Goal: Task Accomplishment & Management: Complete application form

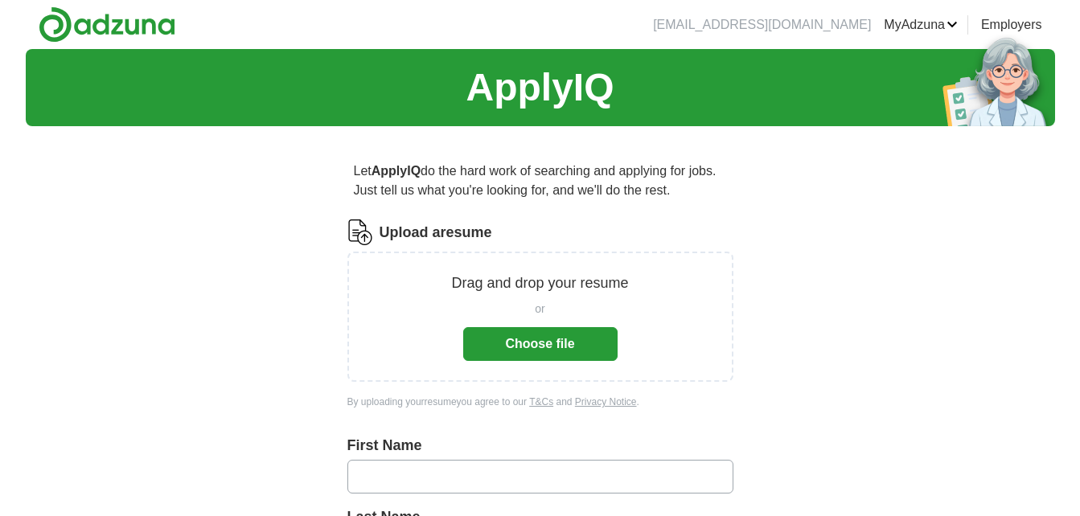
click at [535, 347] on button "Choose file" at bounding box center [540, 344] width 154 height 34
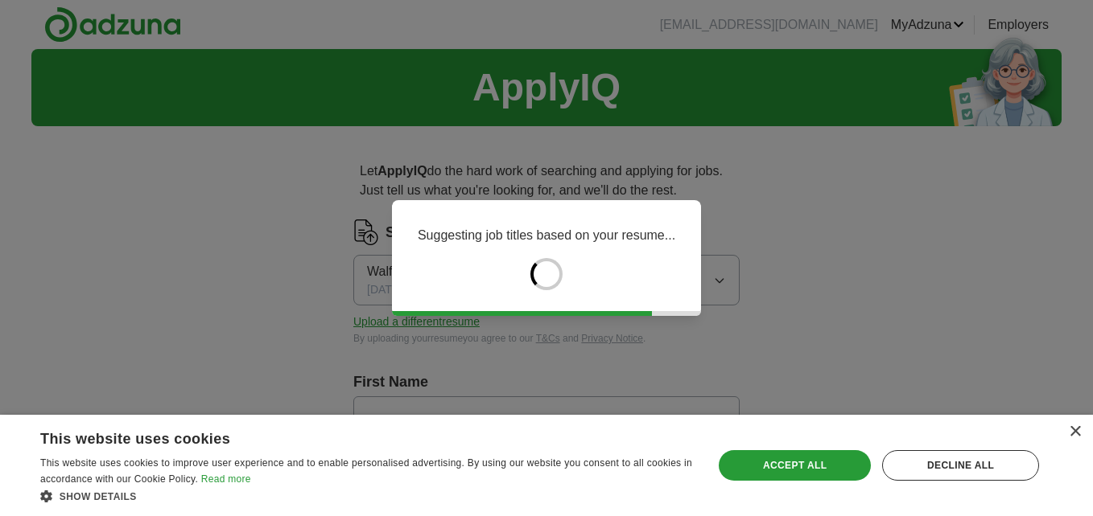
type input "*******"
type input "******"
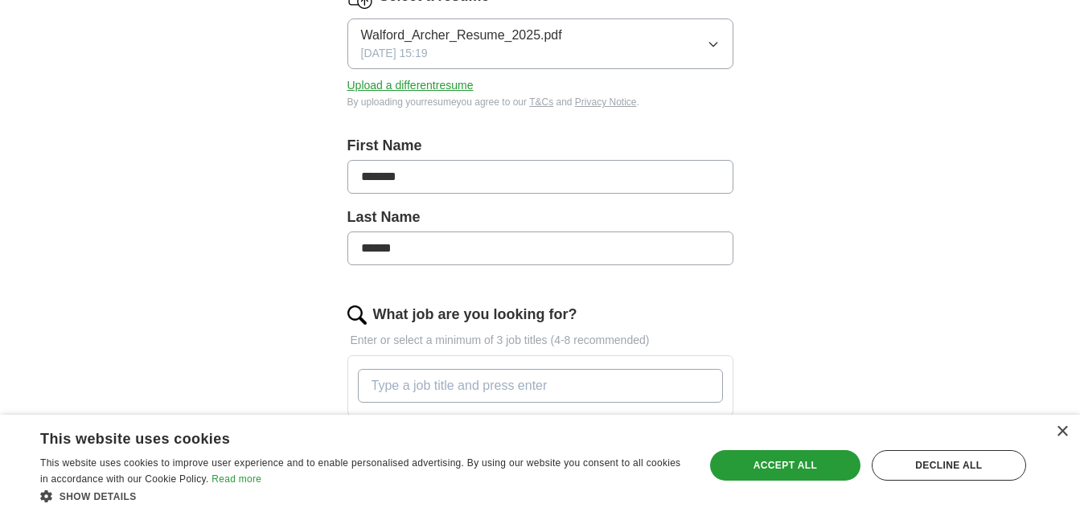
scroll to position [241, 0]
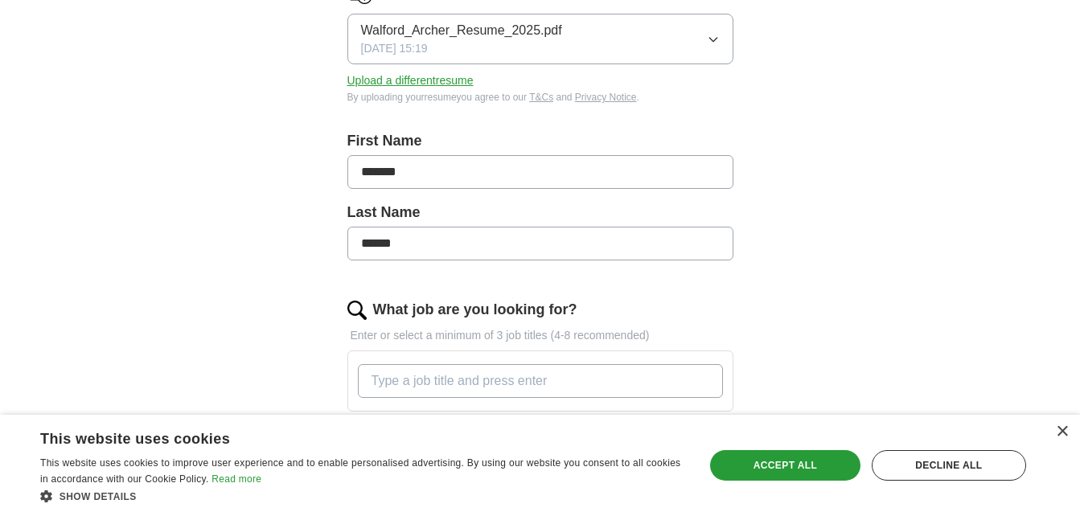
click at [613, 393] on input "What job are you looking for?" at bounding box center [540, 381] width 365 height 34
click at [393, 383] on input "What job are you looking for?" at bounding box center [540, 381] width 365 height 34
paste input ". Customer Support Specialist"
paste input "Senior Customer Service Representative"
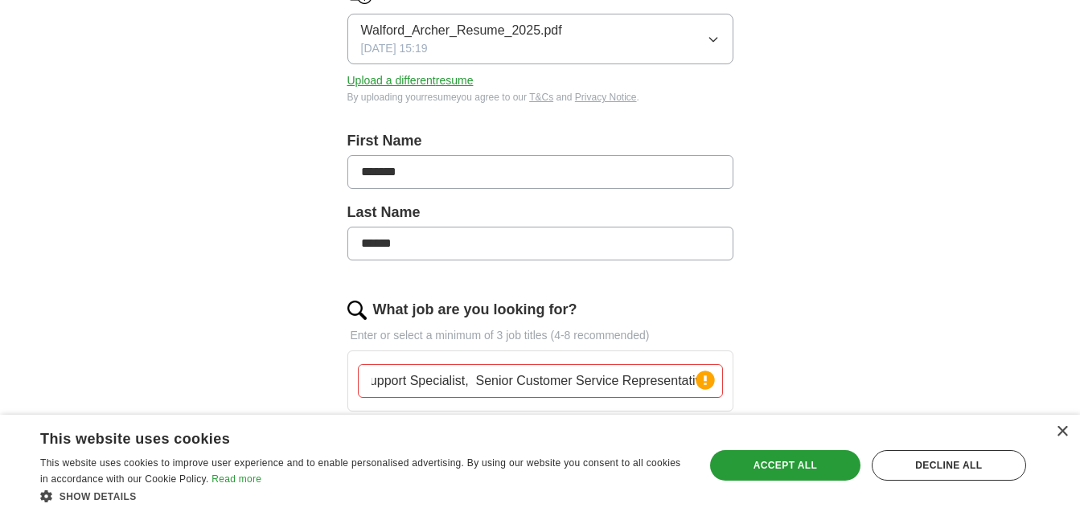
drag, startPoint x: 484, startPoint y: 379, endPoint x: 709, endPoint y: 401, distance: 225.6
click at [709, 401] on div ". Customer Support Specialist, Senior Customer Service Representative Press ret…" at bounding box center [541, 381] width 372 height 47
click at [546, 383] on input ". Customer Support Specialist," at bounding box center [540, 381] width 365 height 34
click at [381, 382] on input ". Customer Support Specialist" at bounding box center [540, 381] width 365 height 34
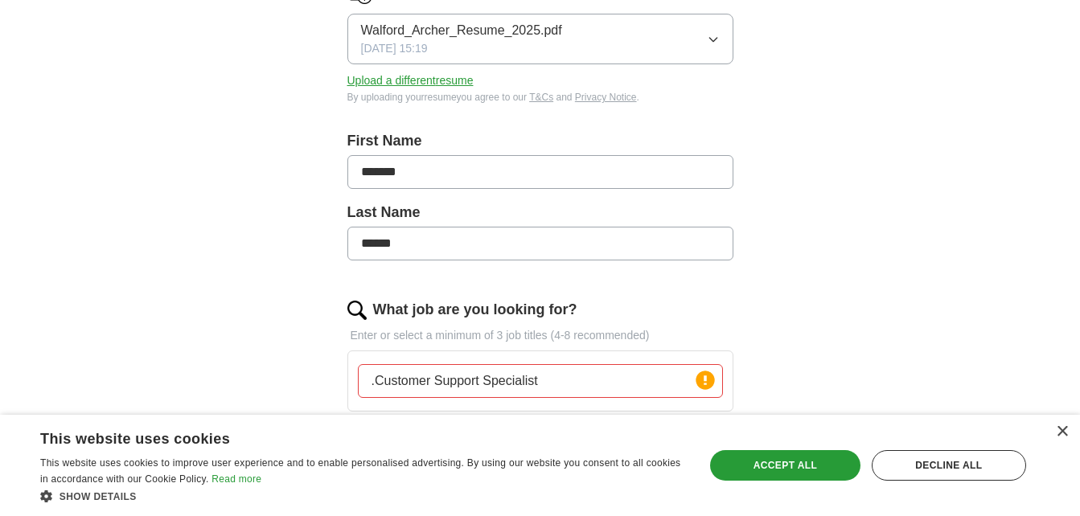
type input "Customer Support Specialist"
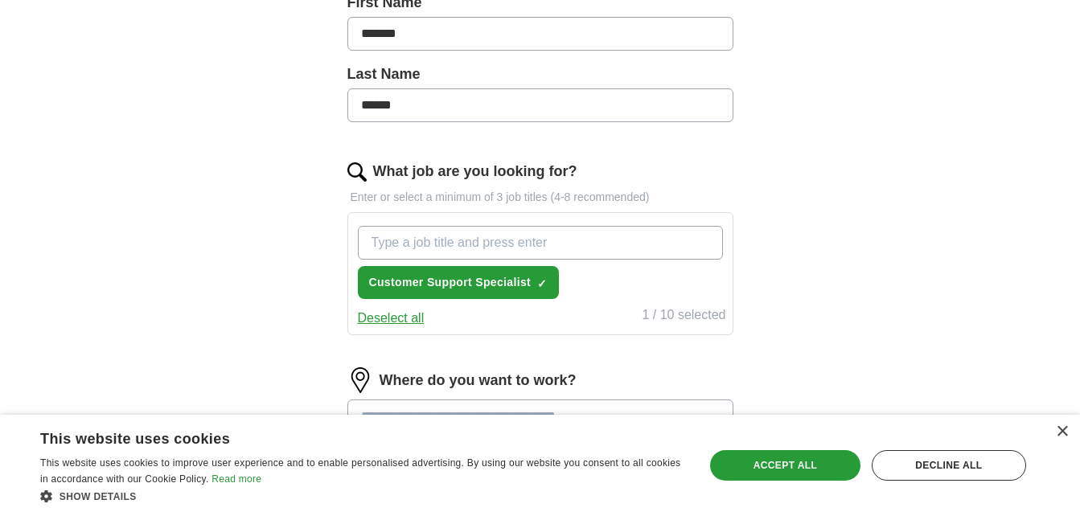
scroll to position [402, 0]
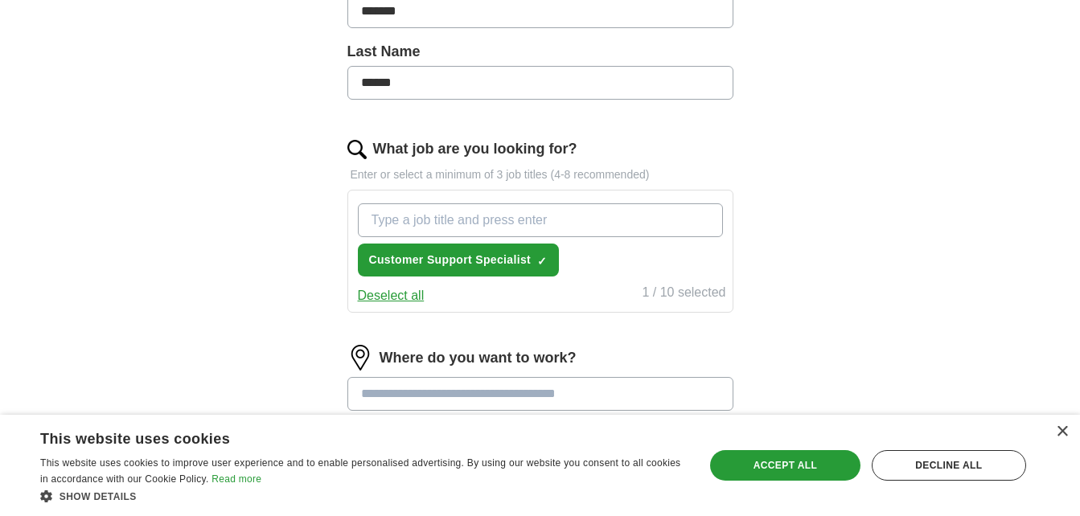
click at [398, 217] on input "What job are you looking for?" at bounding box center [540, 221] width 365 height 34
paste input "Senior Customer Service Representative"
type input "Senior Customer Service Representative"
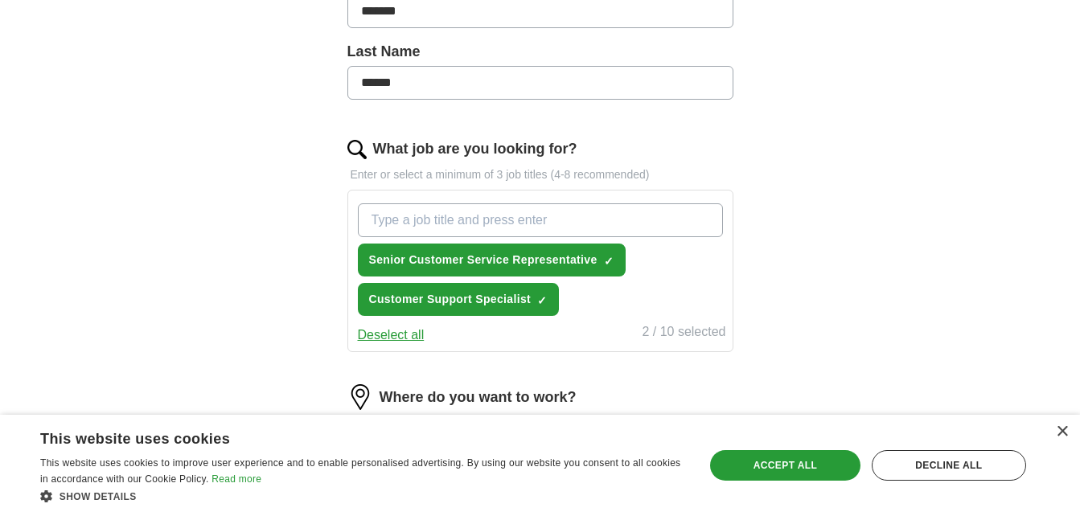
click at [387, 229] on input "What job are you looking for?" at bounding box center [540, 221] width 365 height 34
paste input "Customer Experience Associate / Advisor"
type input "Customer Experience Associate / Advisor"
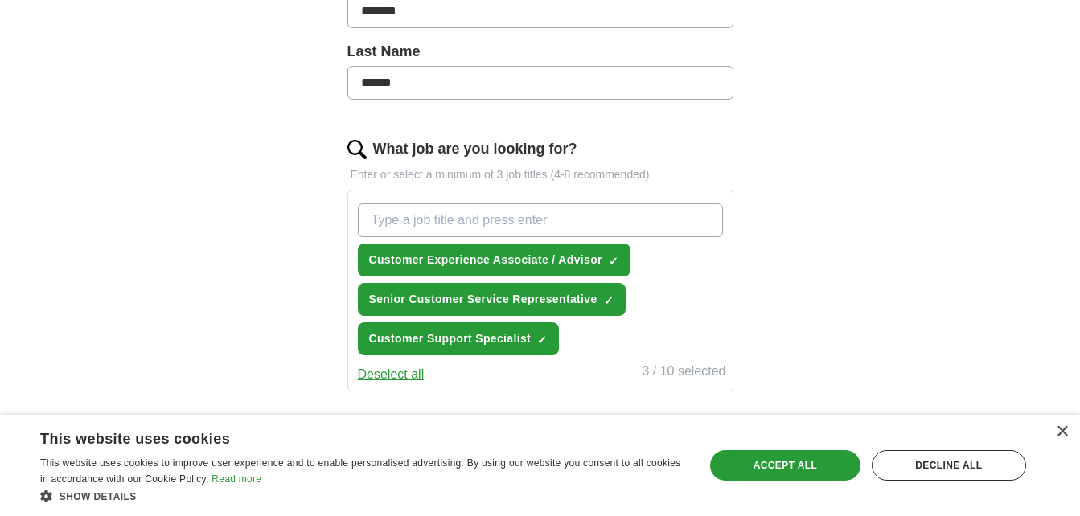
click at [434, 213] on input "What job are you looking for?" at bounding box center [540, 221] width 365 height 34
paste input "Customer Relations Specialist"
type input "Customer Relations Specialist"
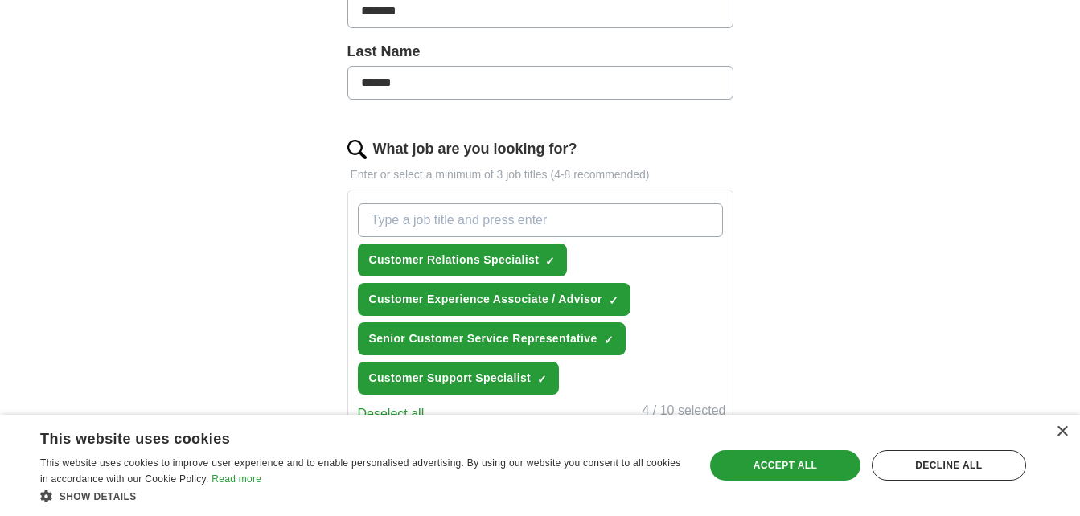
click at [387, 212] on input "What job are you looking for?" at bounding box center [540, 221] width 365 height 34
paste input "Customer Operations Coordinator"
type input "Customer Operations Coordinator"
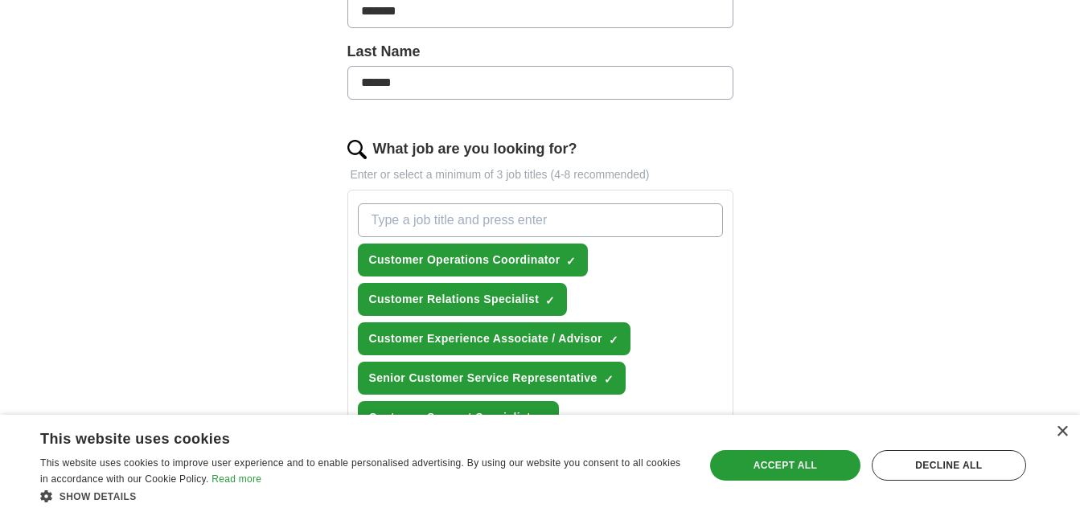
click at [389, 218] on input "What job are you looking for?" at bounding box center [540, 221] width 365 height 34
paste input "Client Services Representative"
type input "Client Services Representative"
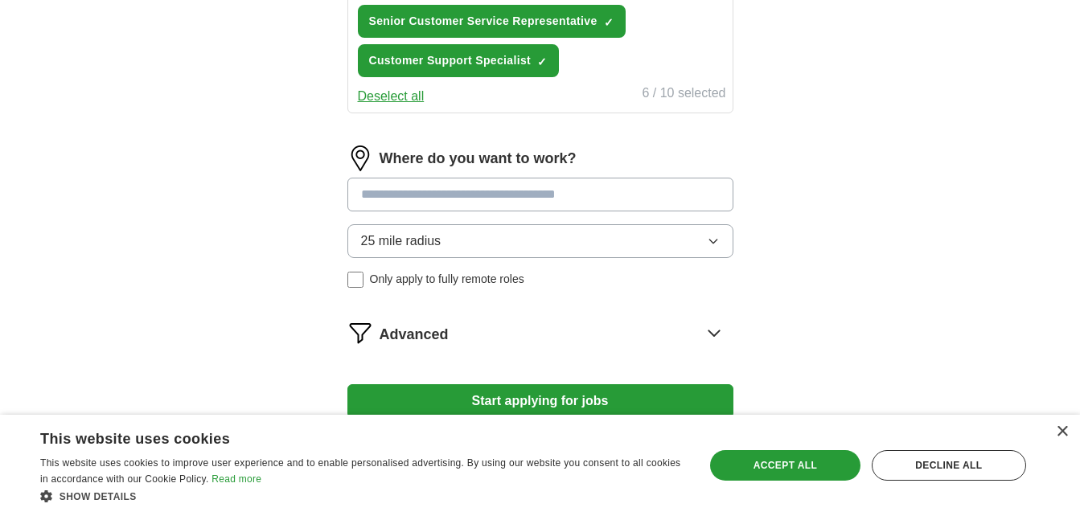
scroll to position [805, 0]
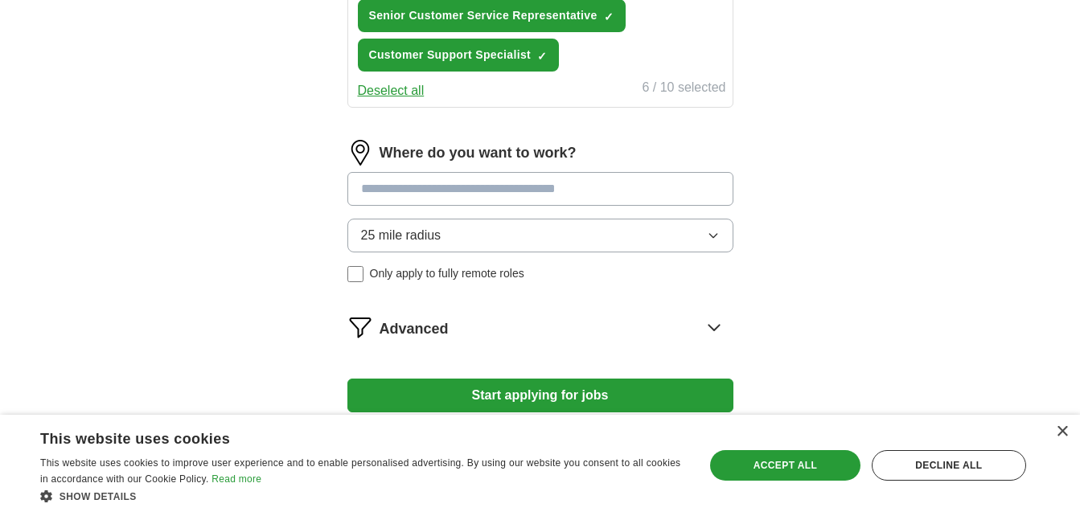
click at [714, 233] on icon "button" at bounding box center [713, 235] width 13 height 13
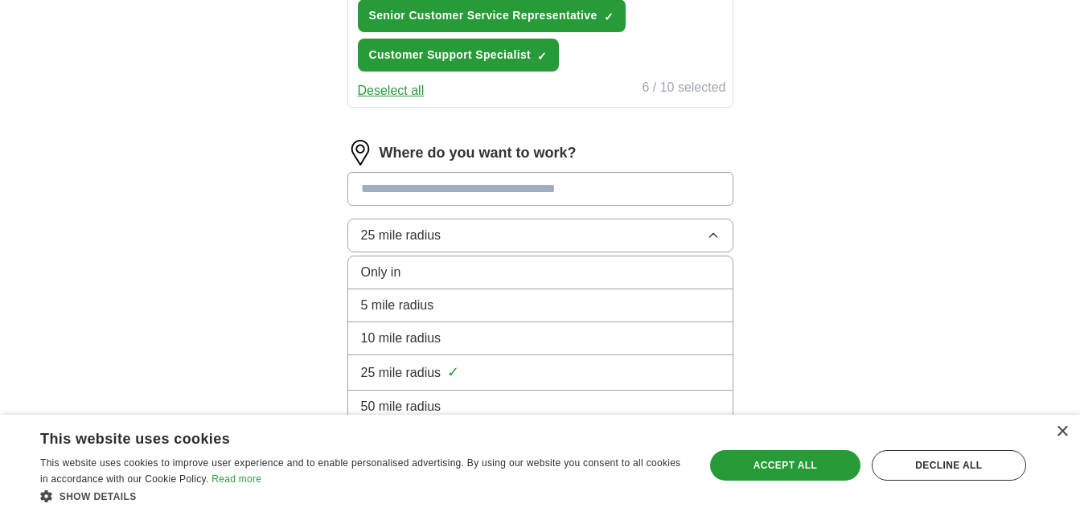
click at [452, 368] on span "✓" at bounding box center [453, 373] width 12 height 22
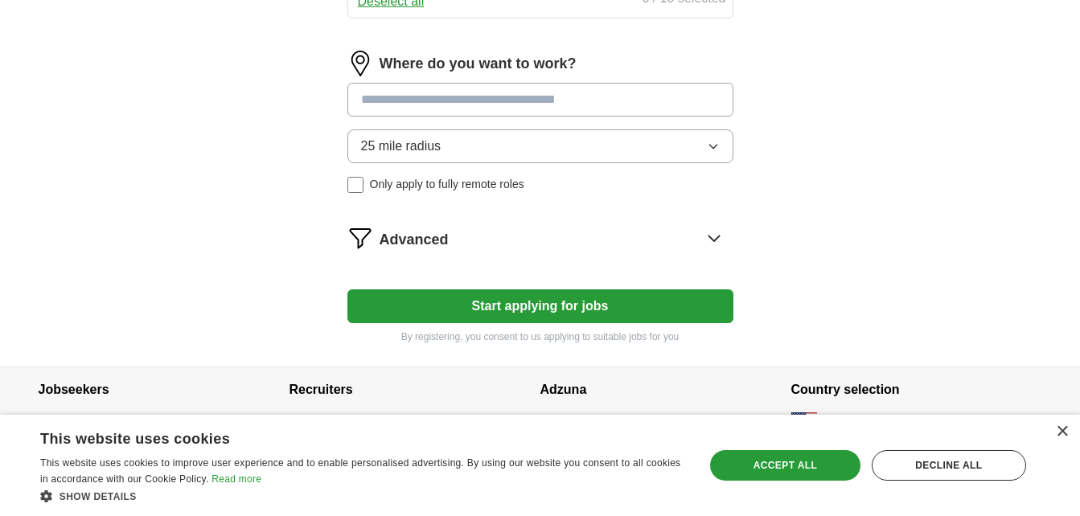
scroll to position [907, 0]
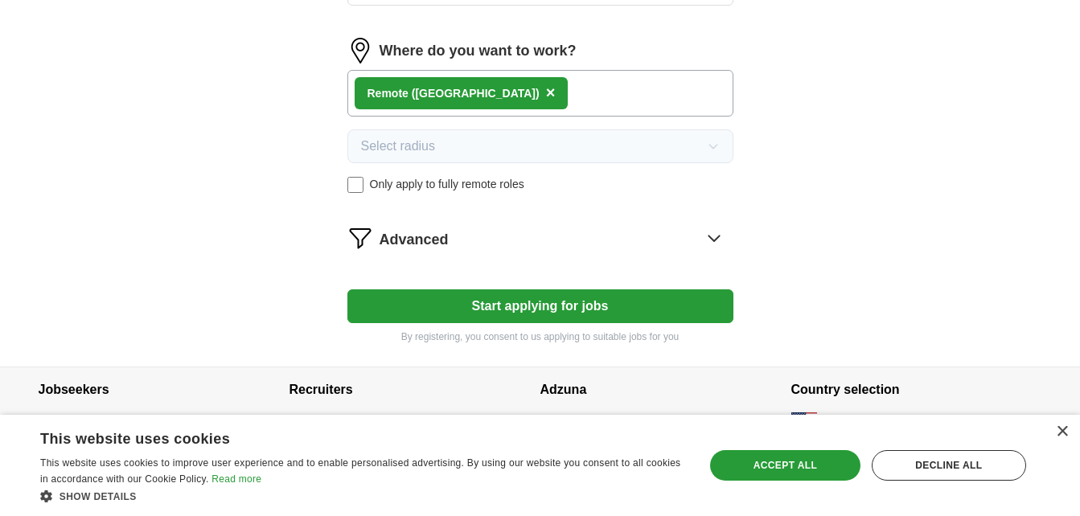
click at [475, 85] on div "Remote ([GEOGRAPHIC_DATA]) ×" at bounding box center [541, 93] width 386 height 47
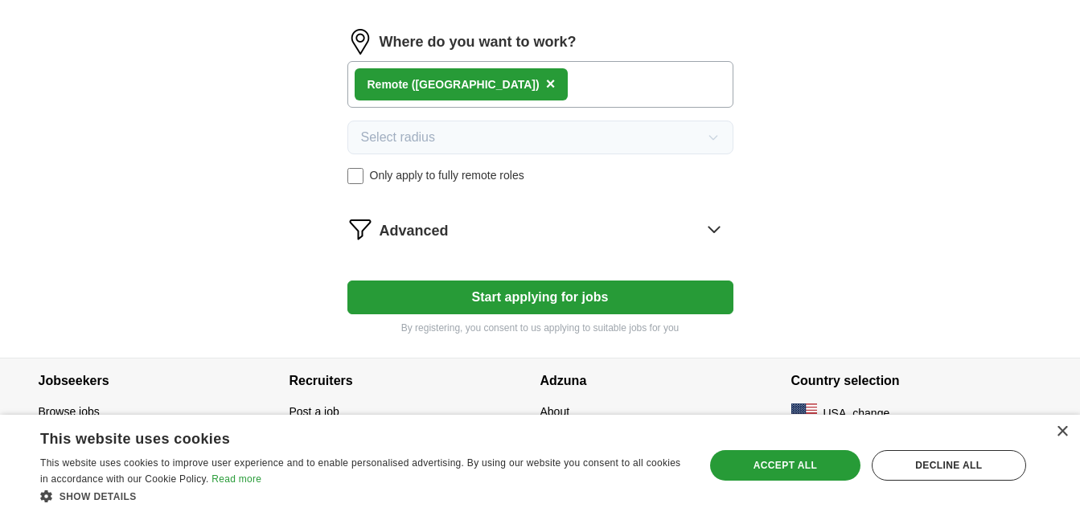
scroll to position [920, 0]
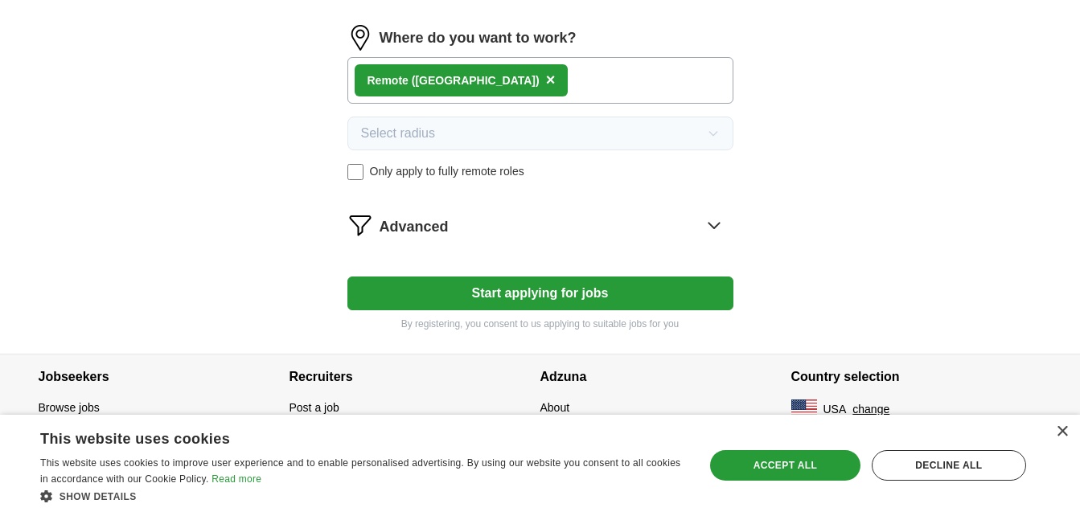
click at [538, 292] on button "Start applying for jobs" at bounding box center [541, 294] width 386 height 34
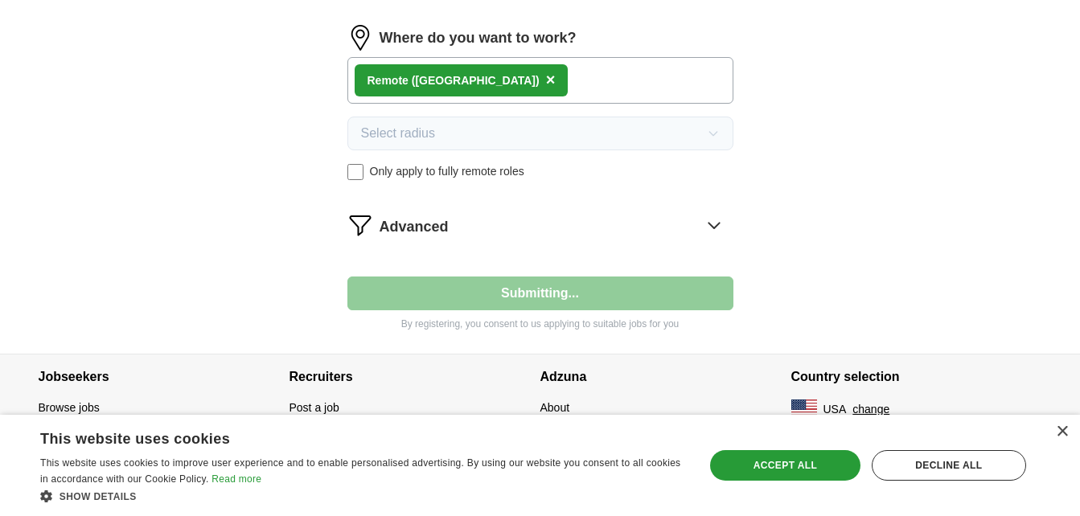
select select "**"
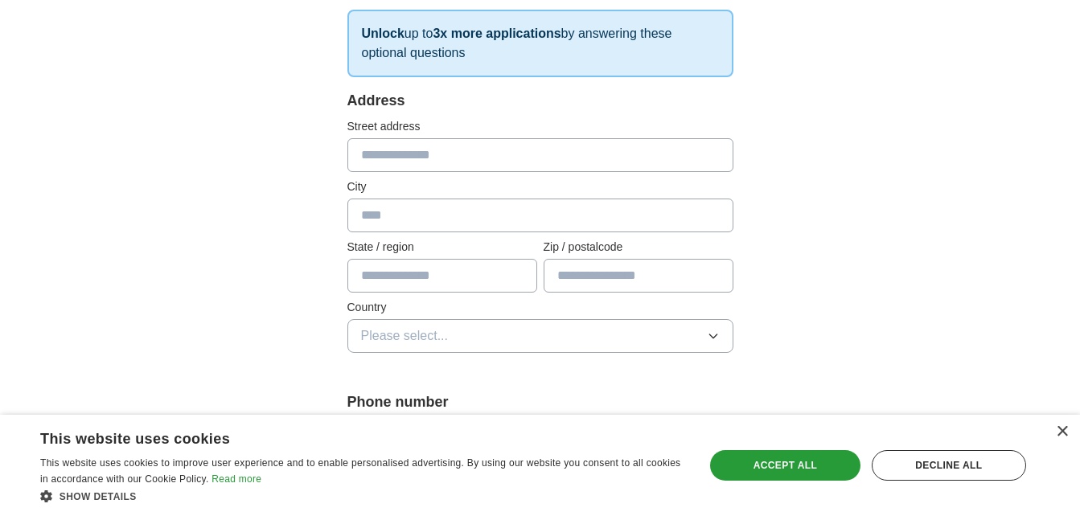
scroll to position [253, 0]
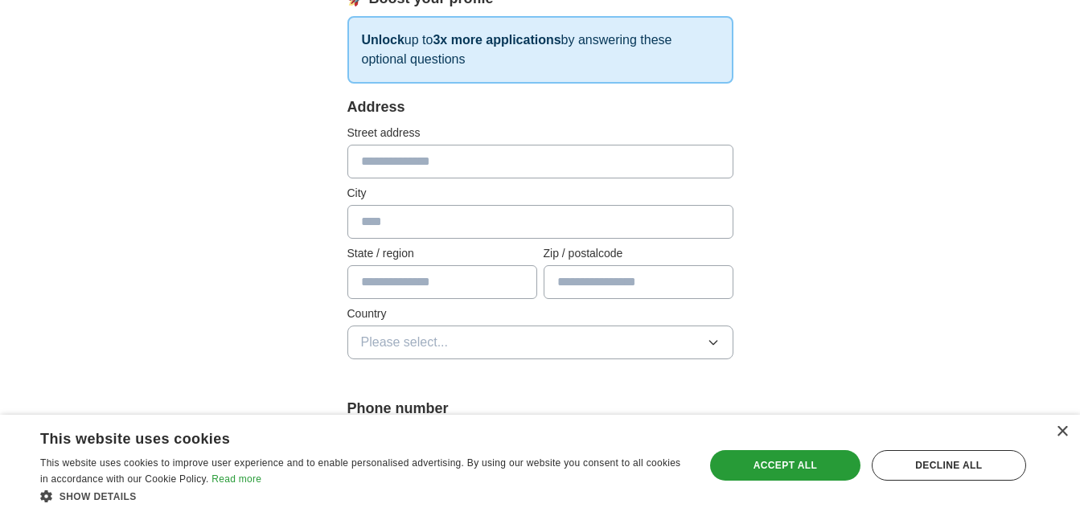
click at [423, 158] on input "text" at bounding box center [541, 162] width 386 height 34
type input "**********"
type input "*********"
type input "*****"
click at [442, 290] on input "text" at bounding box center [443, 282] width 190 height 34
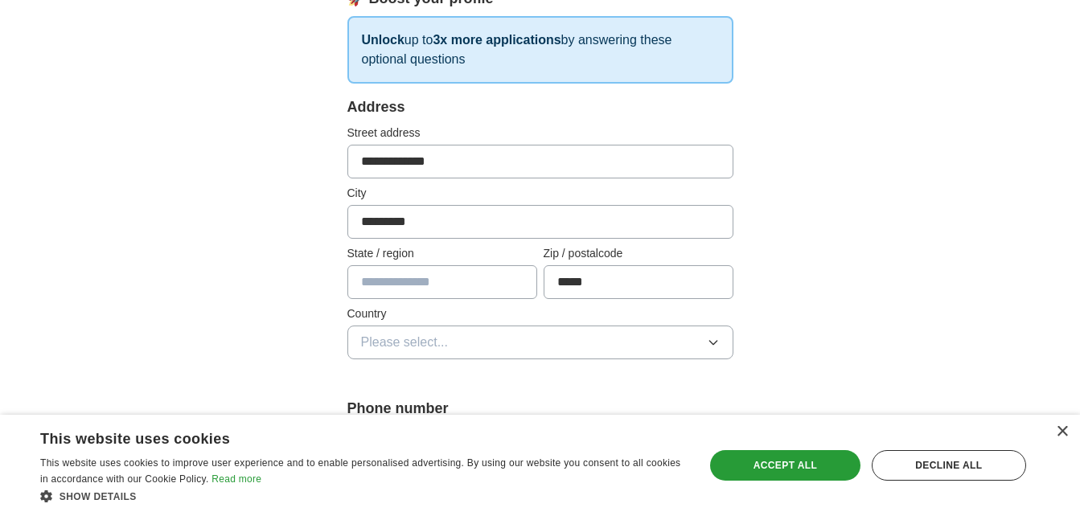
type input "*******"
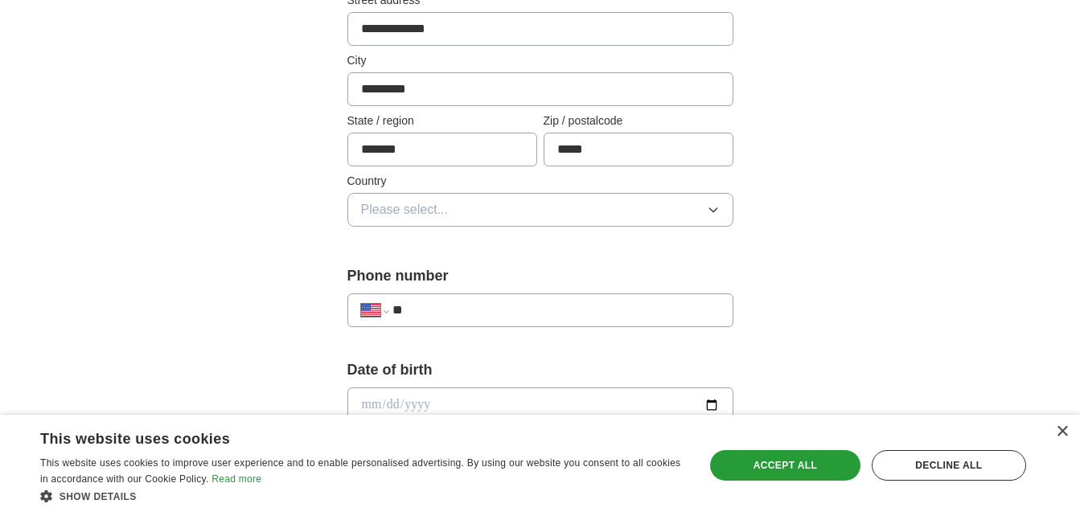
scroll to position [414, 0]
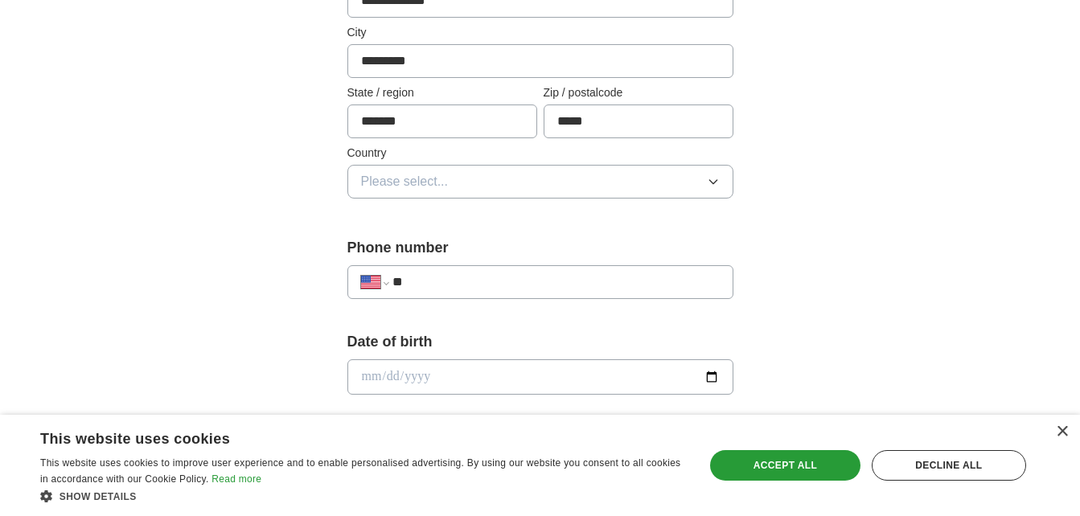
click at [418, 183] on span "Please select..." at bounding box center [405, 181] width 88 height 19
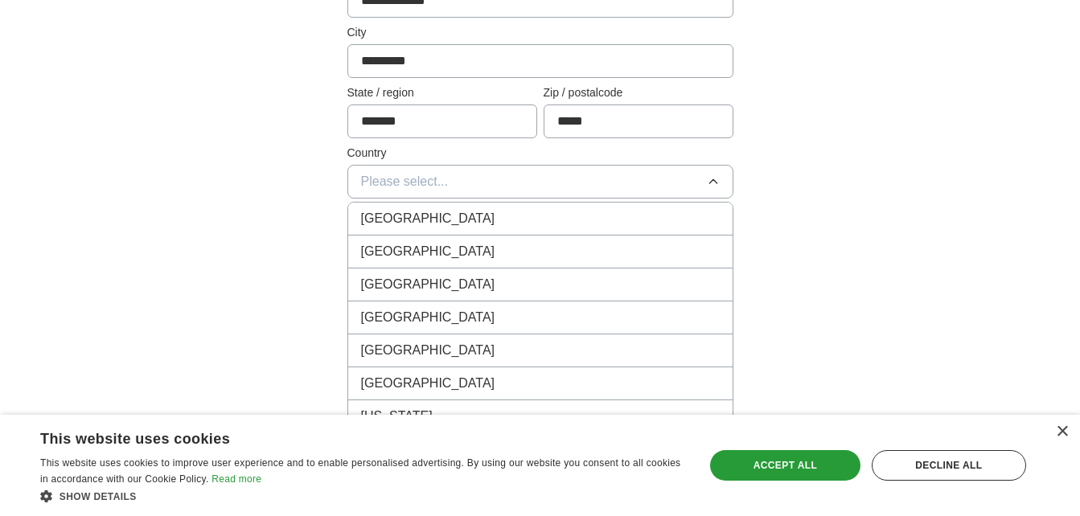
click at [427, 260] on span "[GEOGRAPHIC_DATA]" at bounding box center [428, 251] width 134 height 19
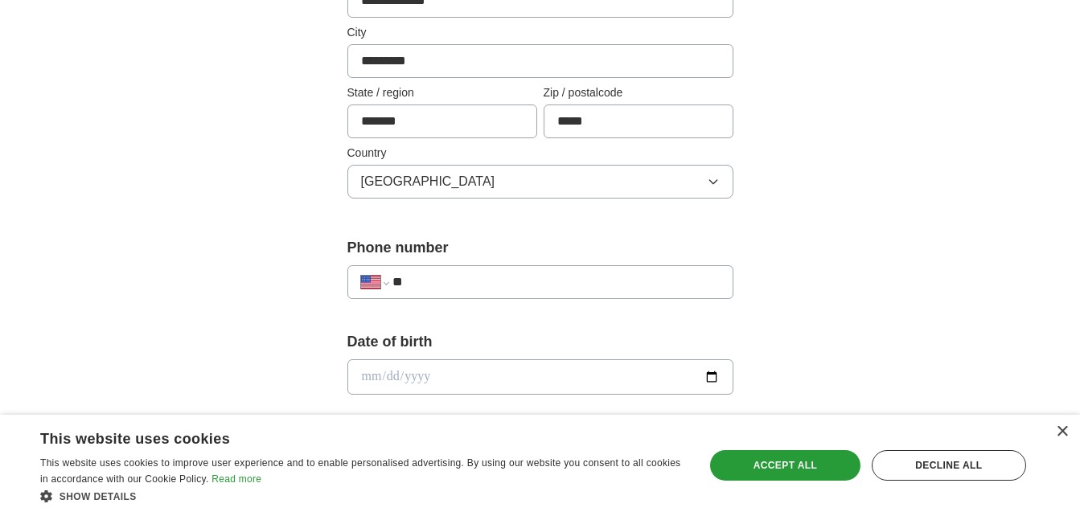
click at [441, 283] on input "**" at bounding box center [556, 282] width 327 height 19
type input "**********"
click at [407, 383] on input "date" at bounding box center [541, 377] width 386 height 35
click at [377, 377] on input "date" at bounding box center [541, 377] width 386 height 35
type input "**********"
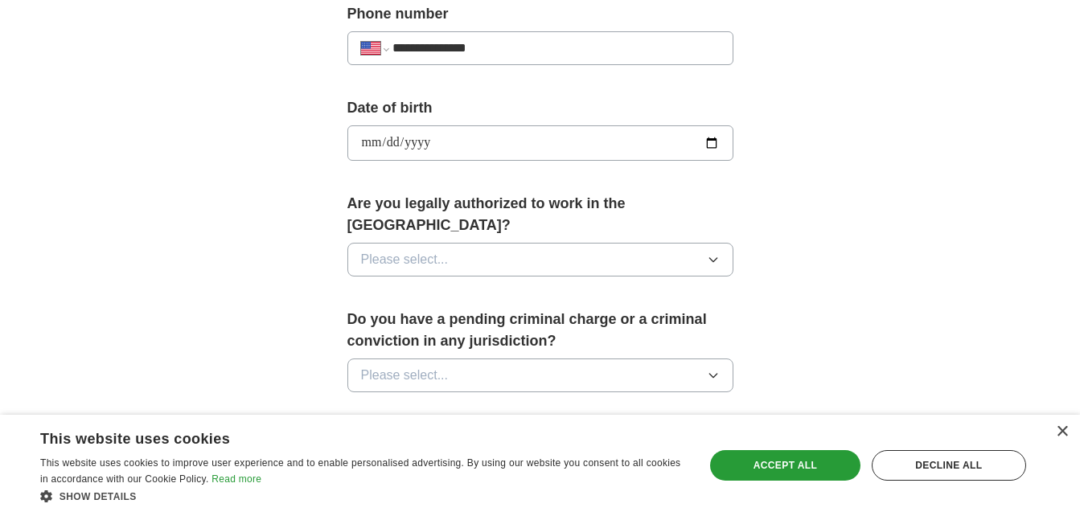
scroll to position [656, 0]
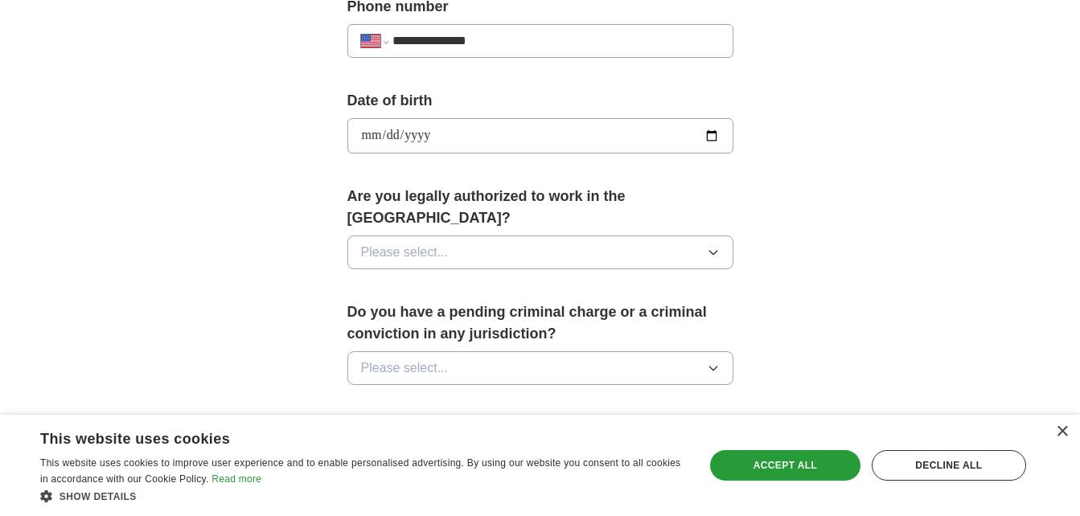
click at [714, 251] on icon "button" at bounding box center [713, 253] width 7 height 4
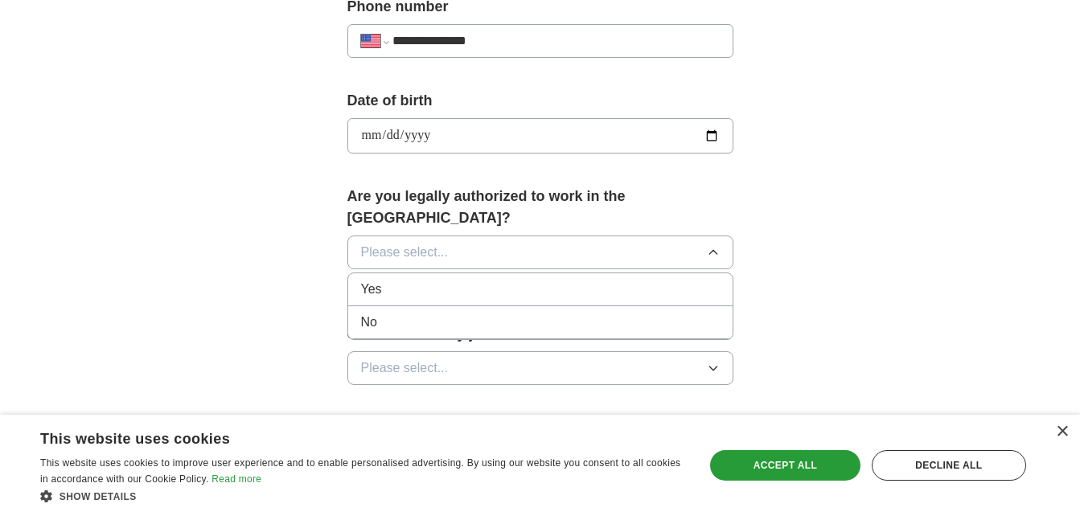
click at [489, 280] on div "Yes" at bounding box center [540, 289] width 359 height 19
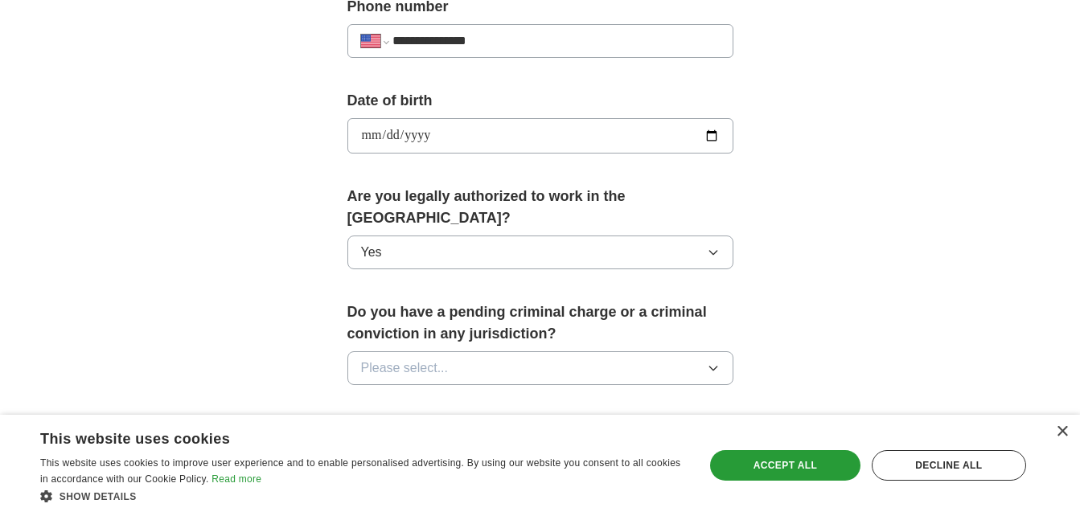
click at [706, 354] on button "Please select..." at bounding box center [541, 369] width 386 height 34
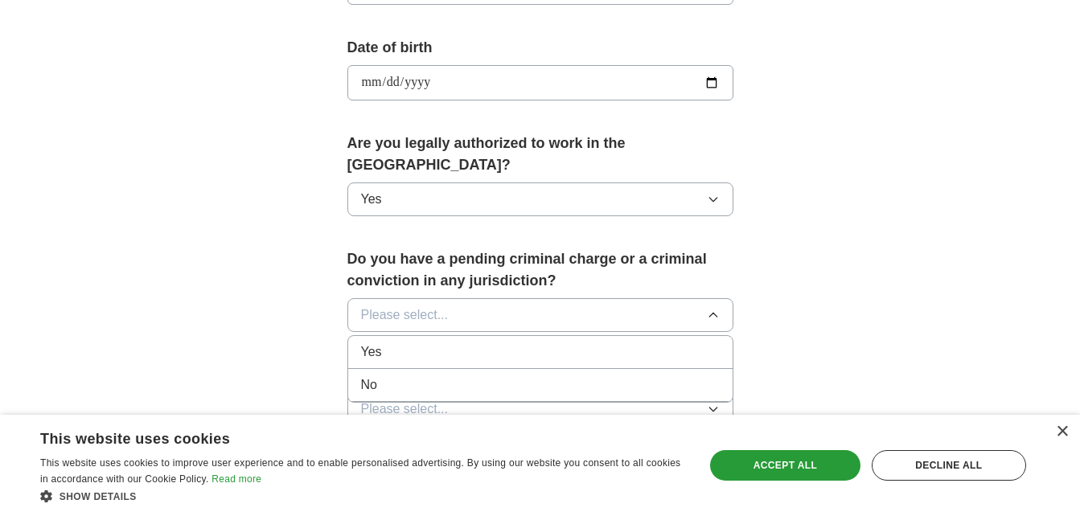
scroll to position [736, 0]
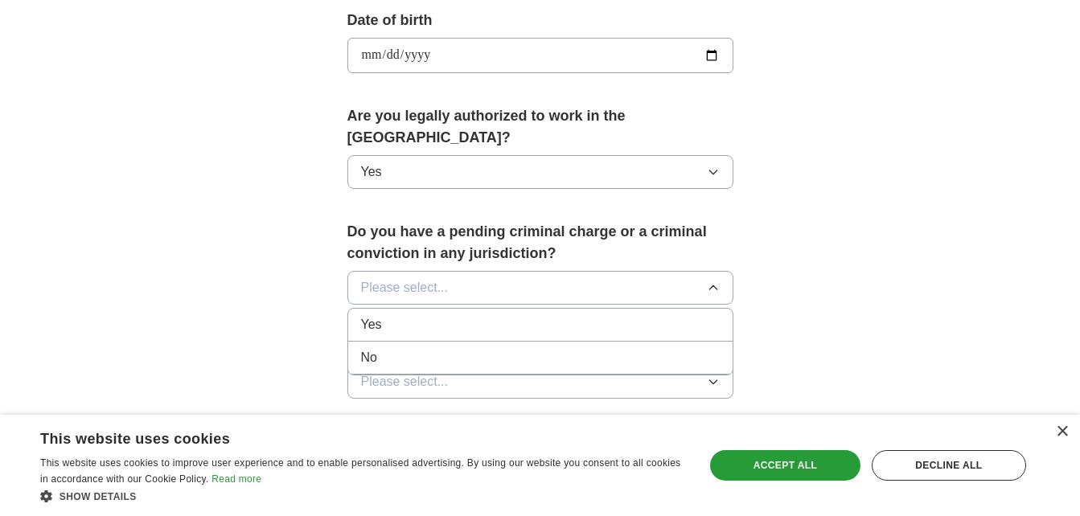
click at [449, 348] on div "No" at bounding box center [540, 357] width 359 height 19
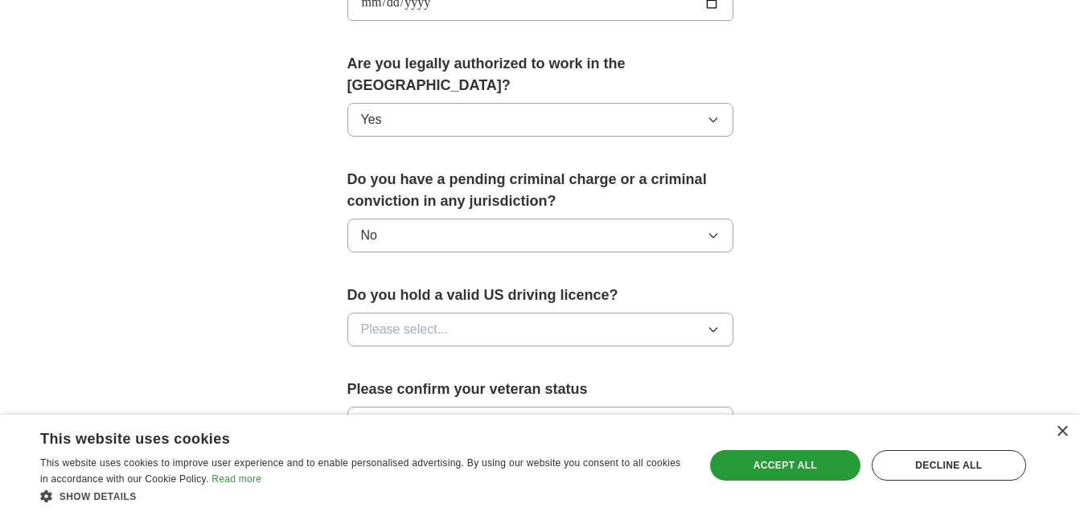
scroll to position [817, 0]
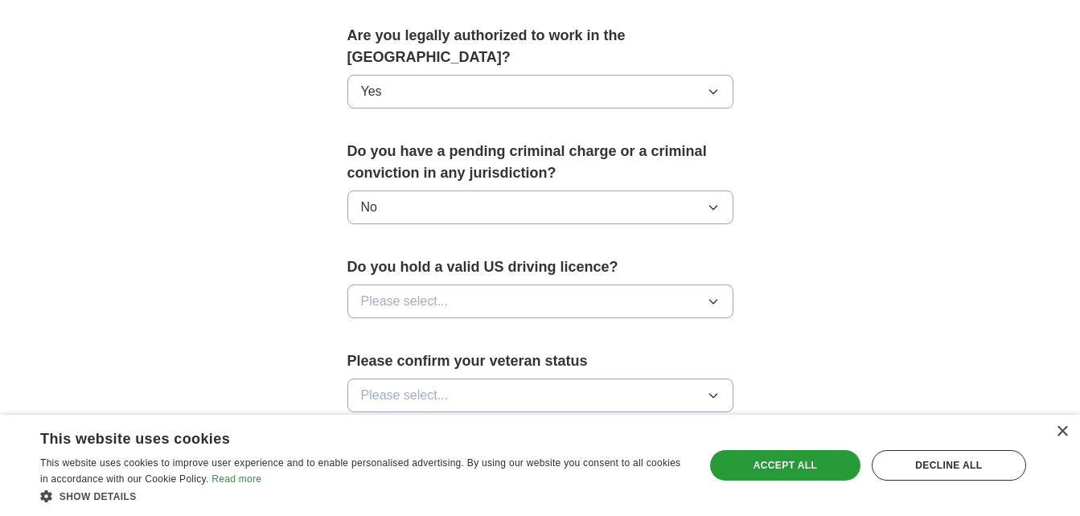
click at [718, 295] on icon "button" at bounding box center [713, 301] width 13 height 13
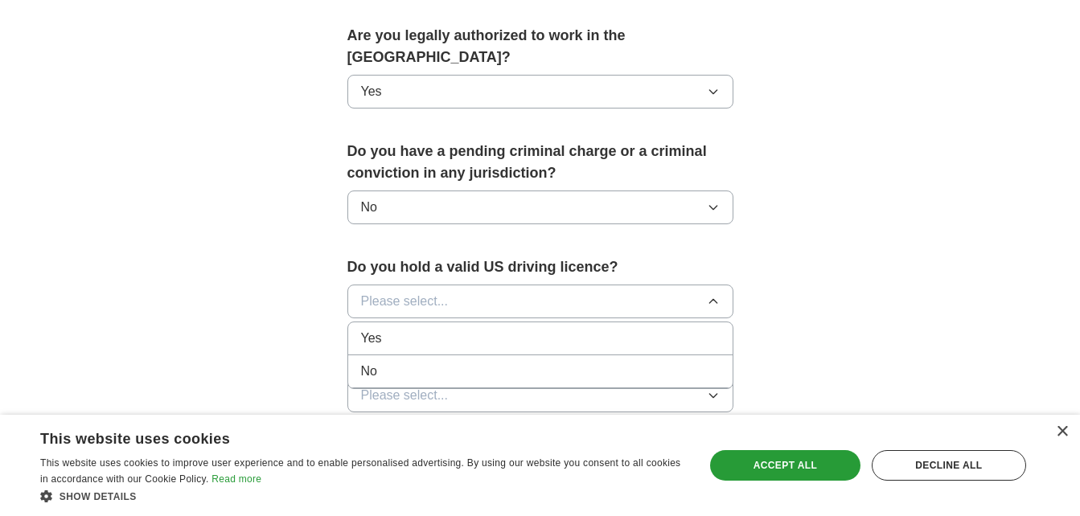
click at [516, 323] on li "Yes" at bounding box center [540, 339] width 385 height 33
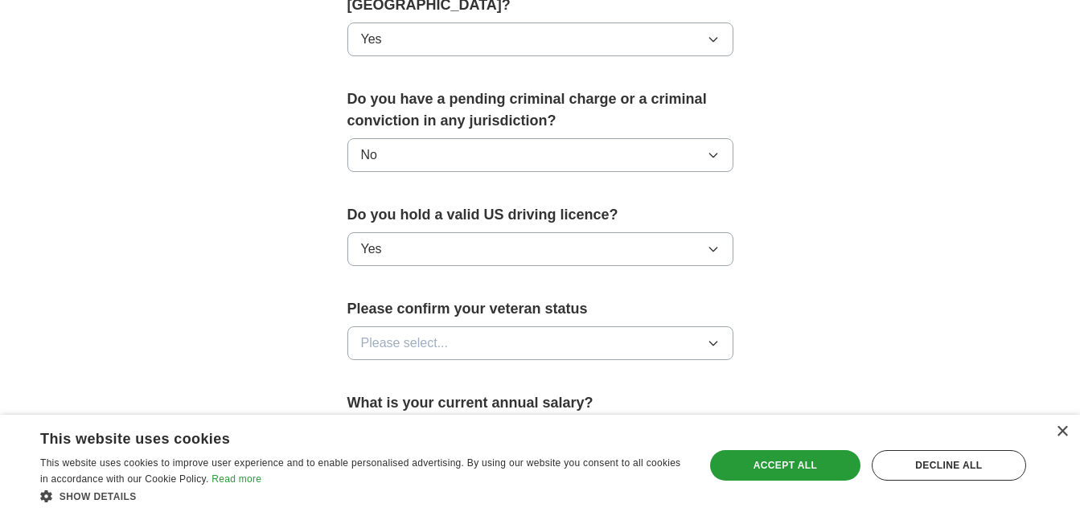
scroll to position [897, 0]
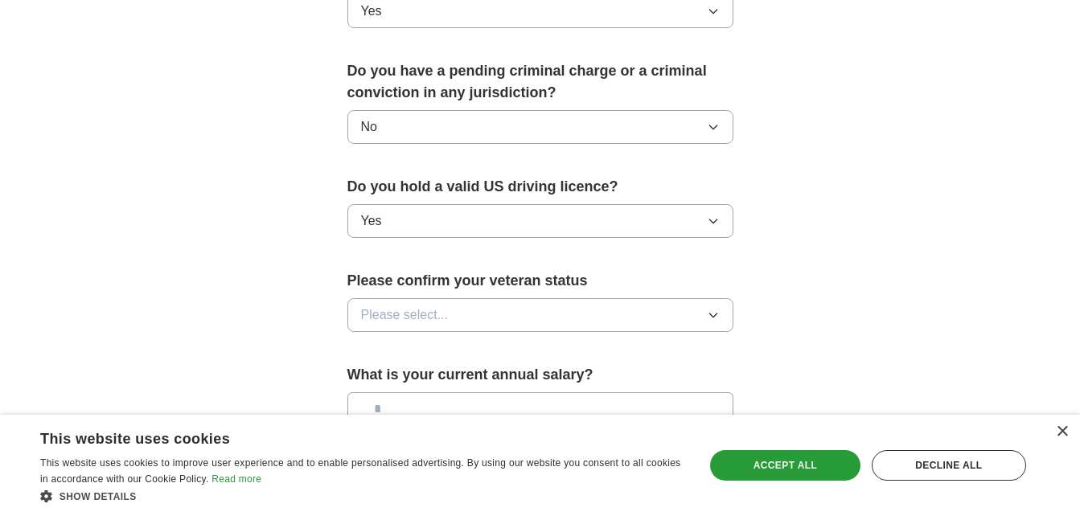
click at [714, 309] on icon "button" at bounding box center [713, 315] width 13 height 13
click at [507, 343] on div "Not applicable" at bounding box center [540, 352] width 359 height 19
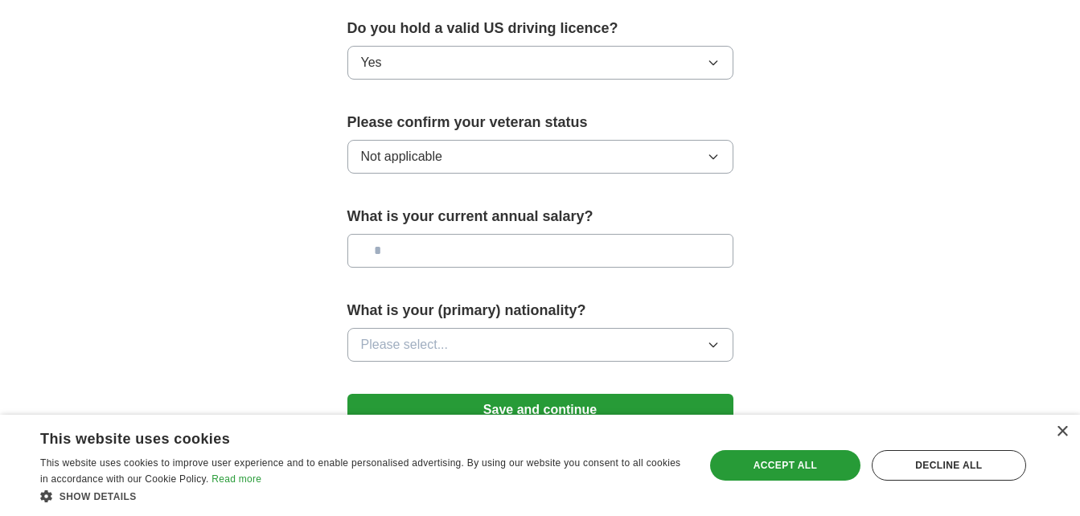
scroll to position [1058, 0]
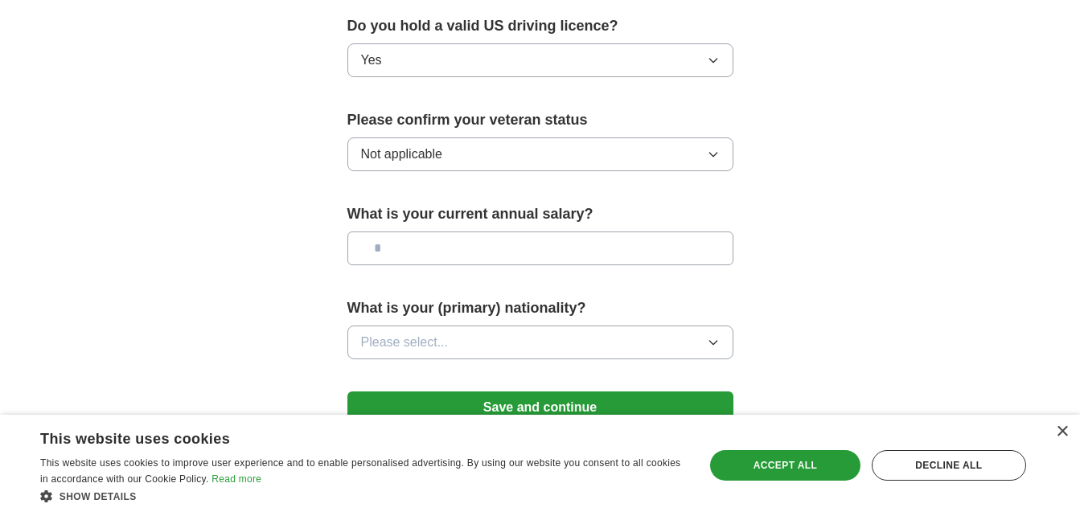
click at [470, 233] on input "text" at bounding box center [541, 249] width 386 height 34
type input "*******"
click at [721, 326] on button "Please select..." at bounding box center [541, 343] width 386 height 34
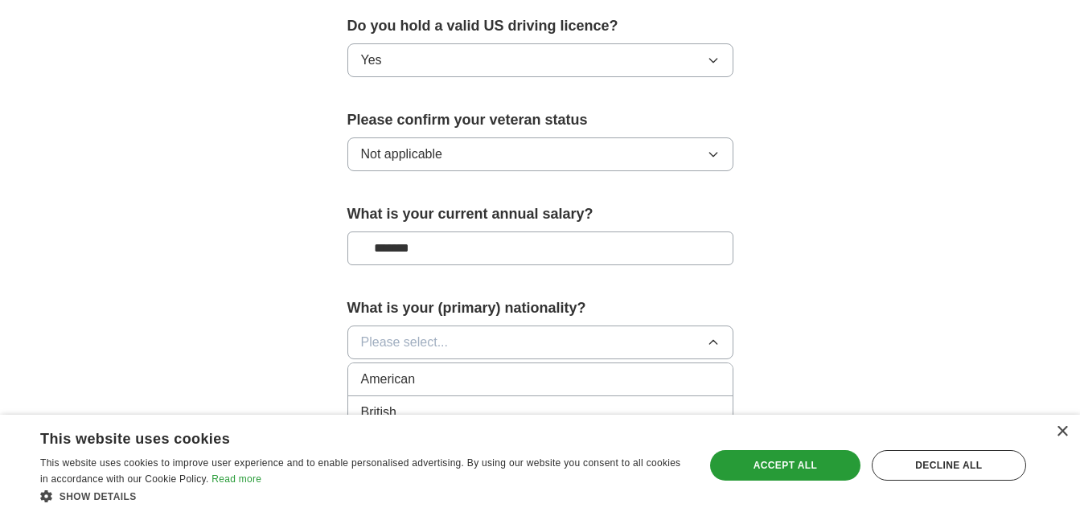
click at [528, 370] on div "American" at bounding box center [540, 379] width 359 height 19
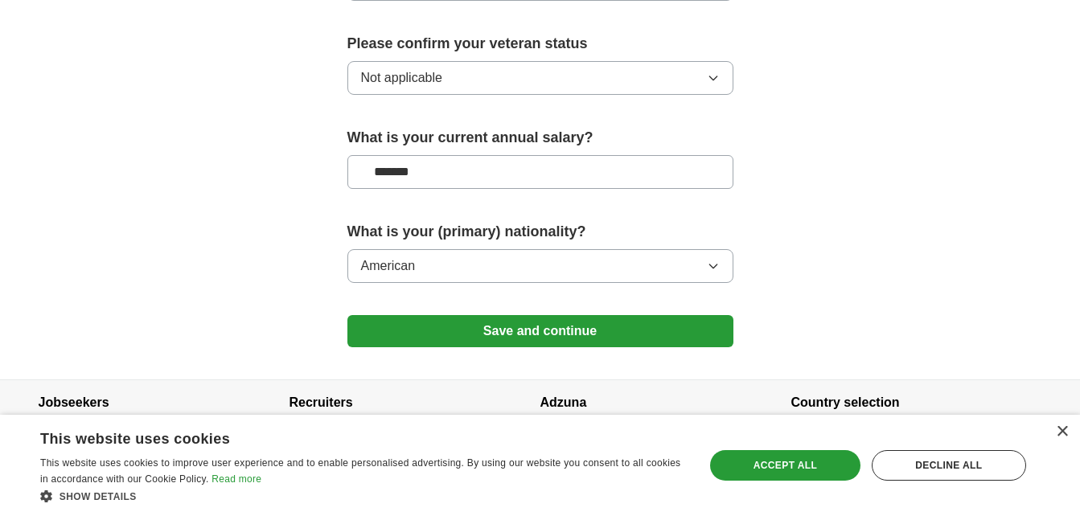
scroll to position [1138, 0]
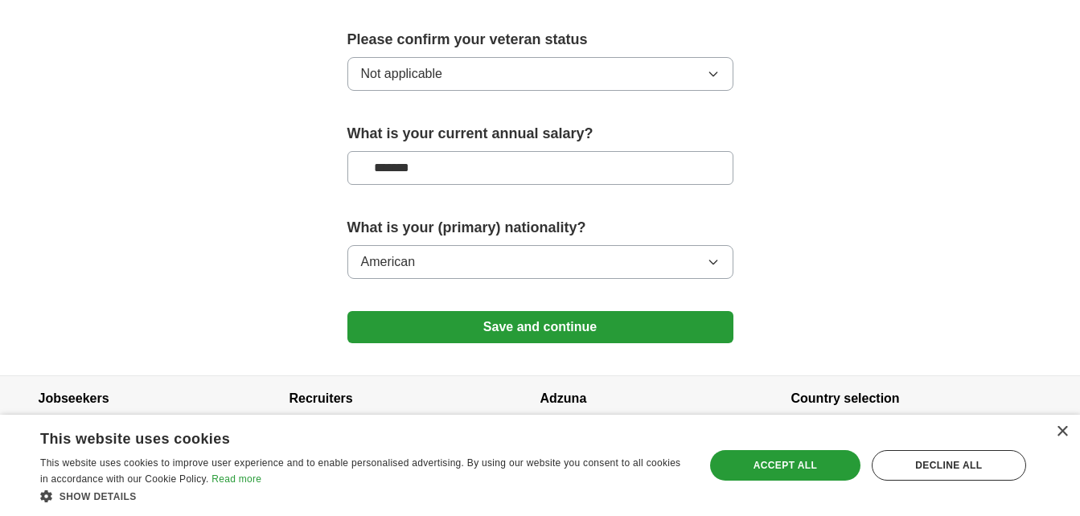
click at [565, 311] on button "Save and continue" at bounding box center [541, 327] width 386 height 32
